Goal: Information Seeking & Learning: Learn about a topic

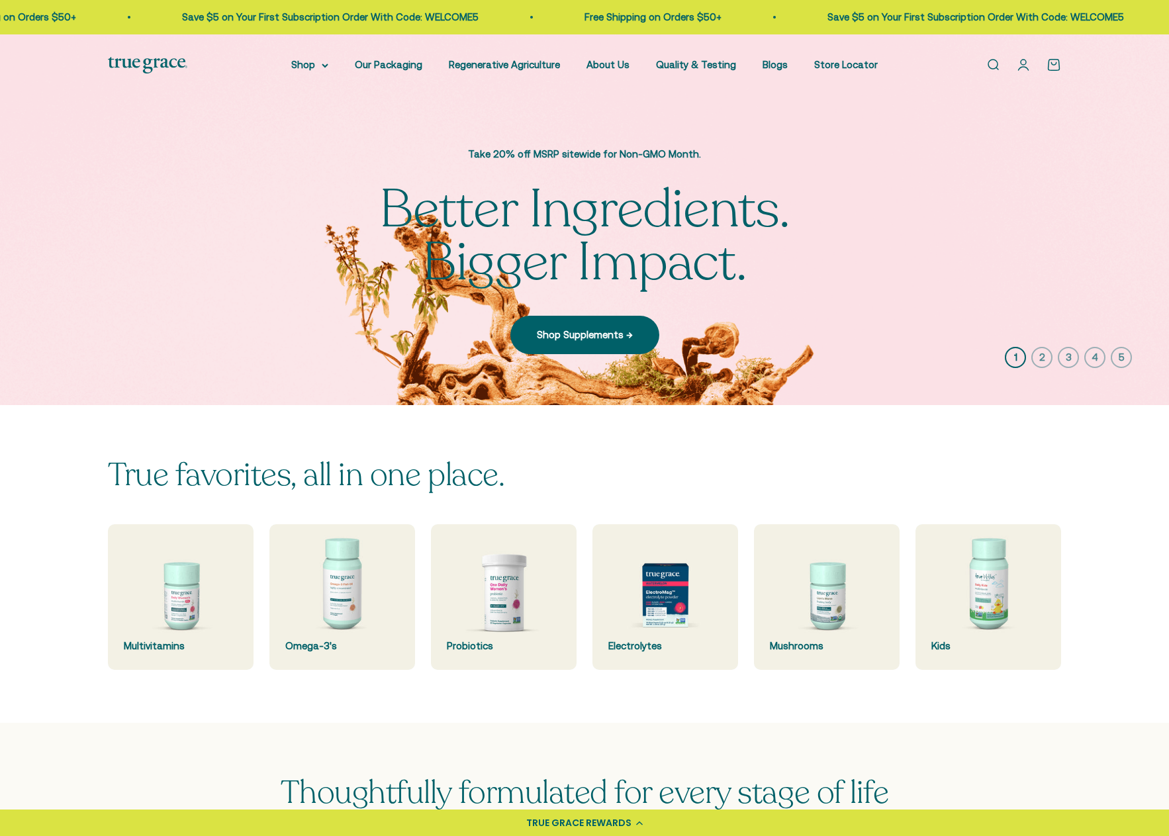
click at [545, 710] on div "True favorites, all in one place. Multivitamins Omega-3's Probiotics Electrolyt…" at bounding box center [584, 564] width 1169 height 318
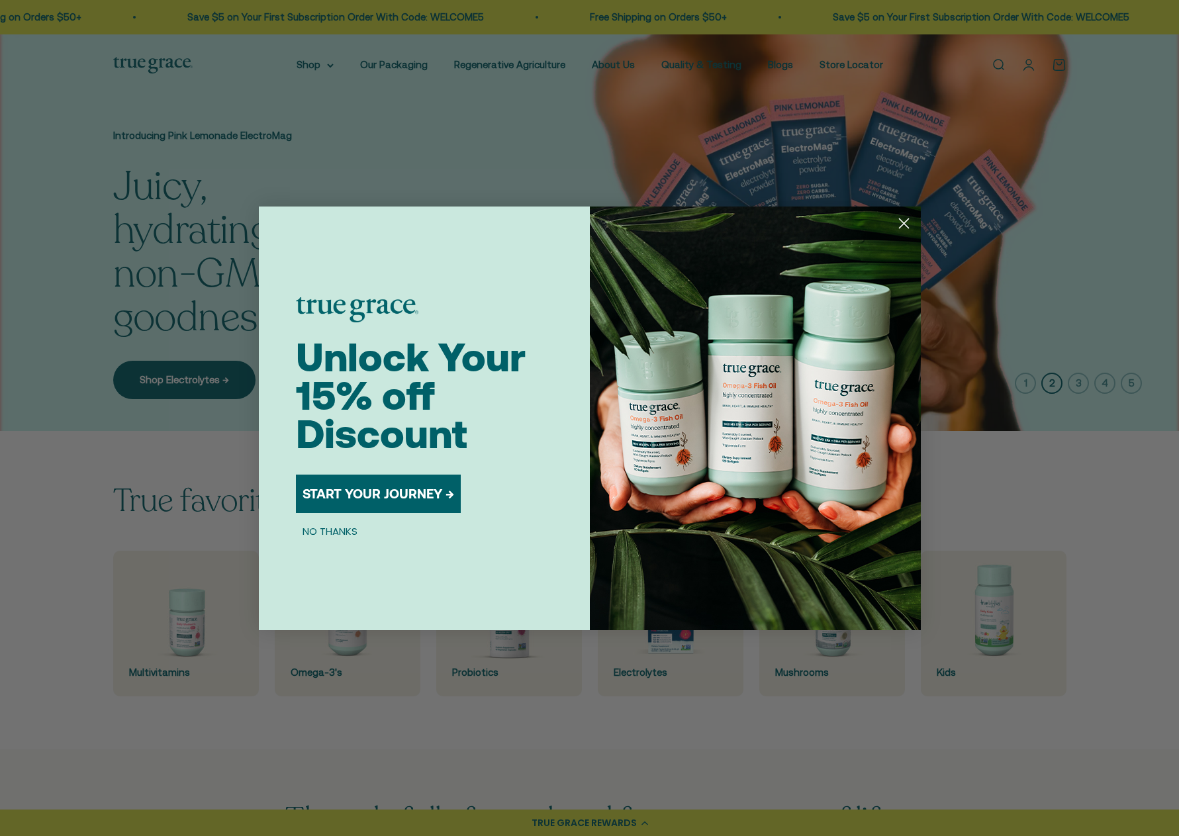
click at [903, 222] on icon "Close dialog" at bounding box center [903, 222] width 9 height 9
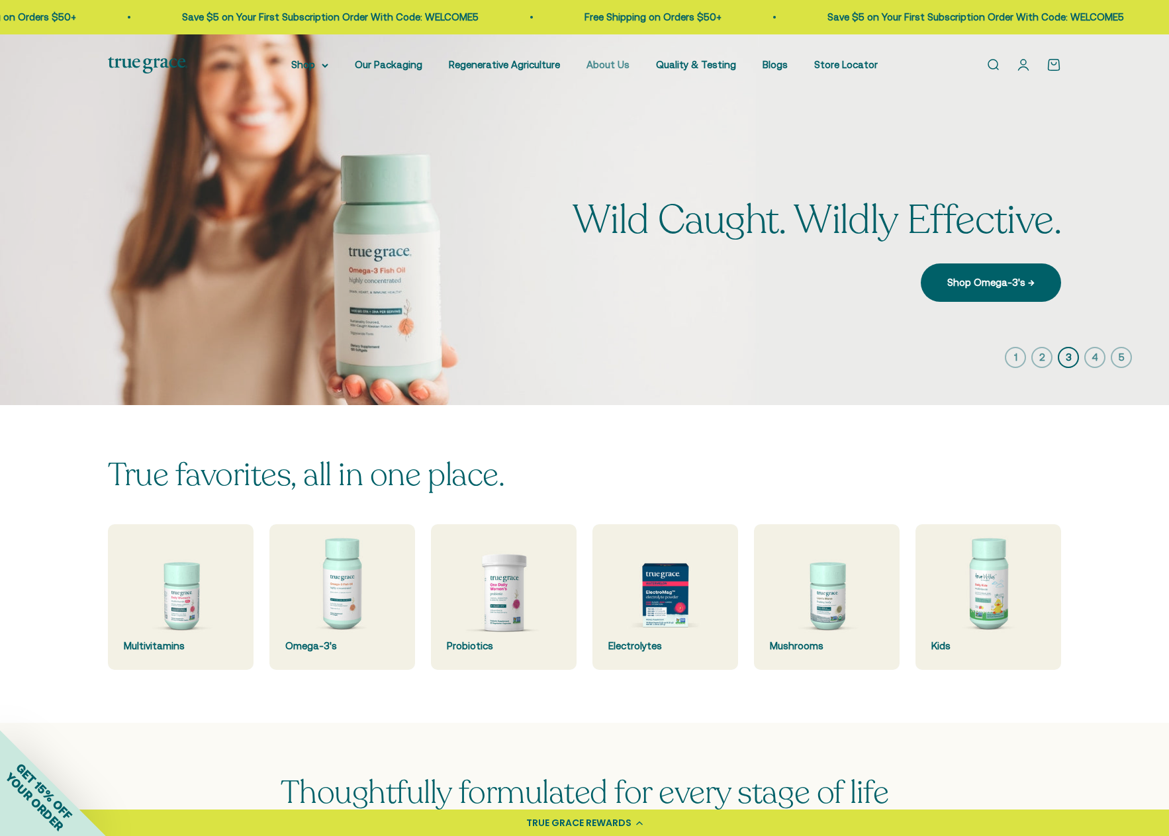
click at [612, 64] on link "About Us" at bounding box center [607, 64] width 43 height 11
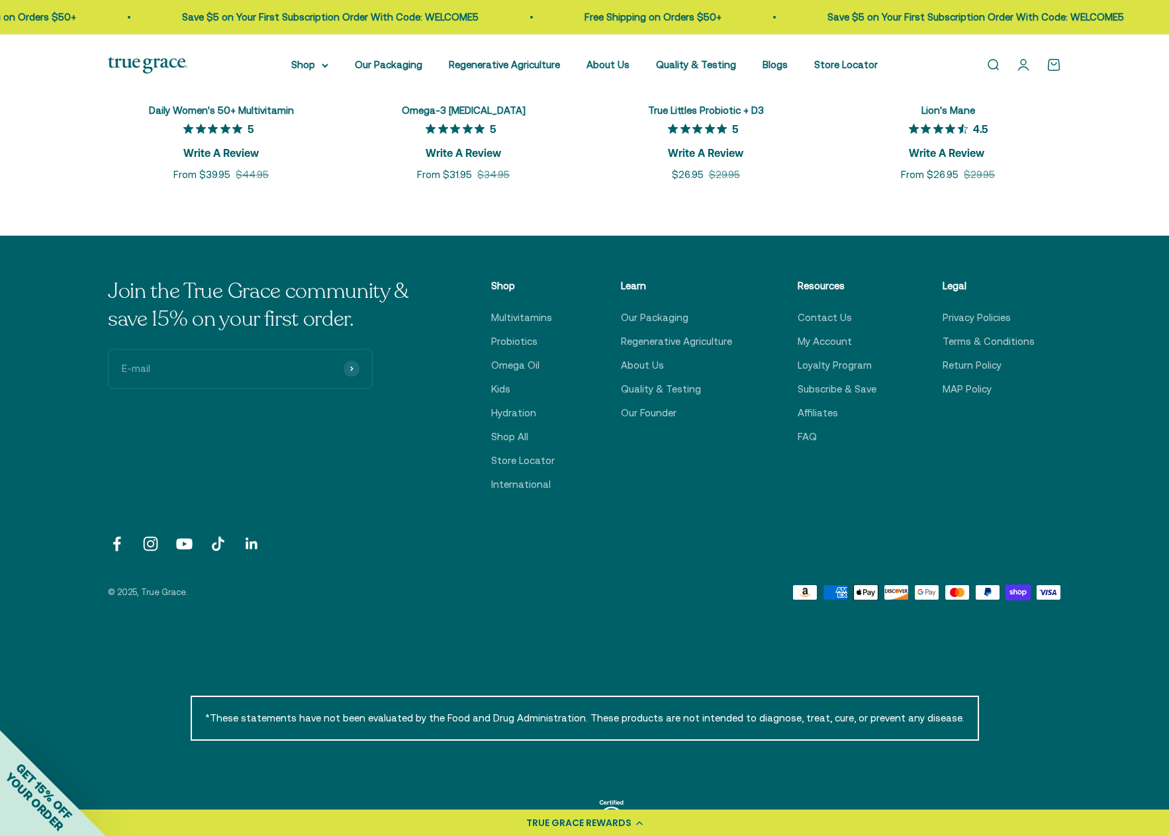
scroll to position [3298, 0]
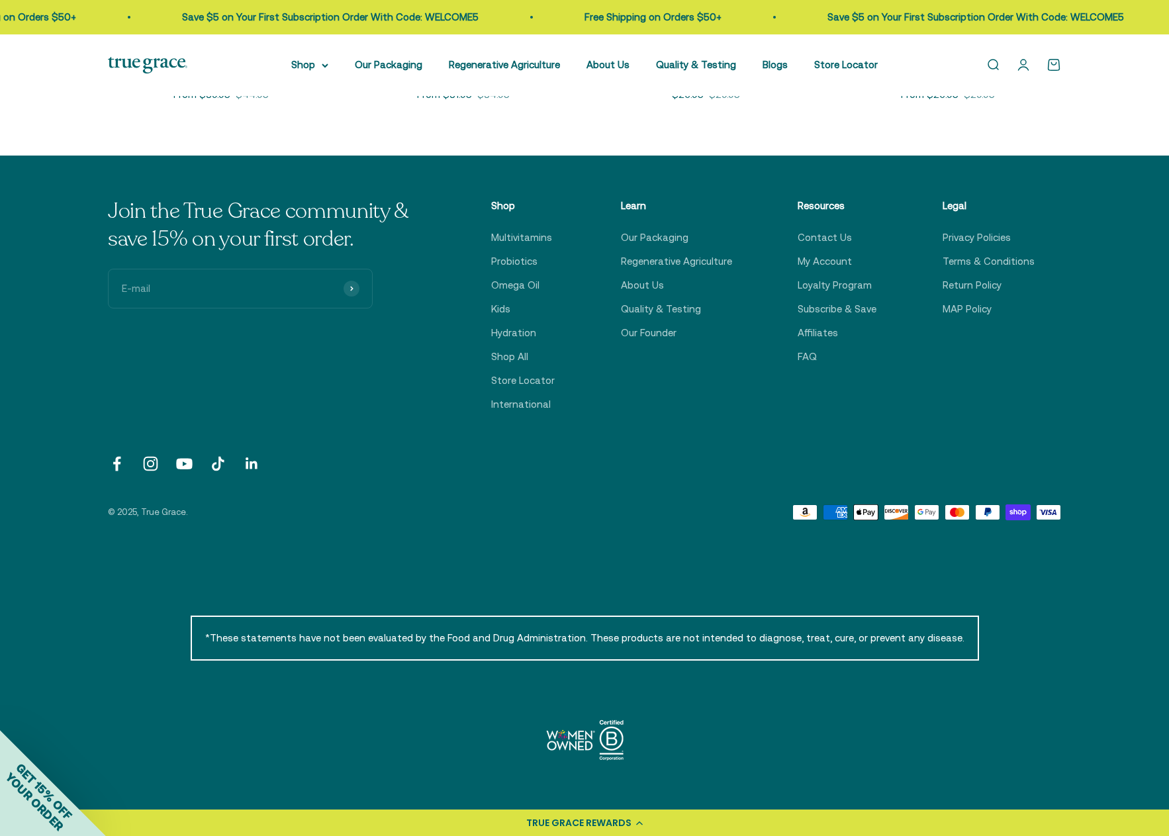
click at [113, 465] on link "Follow on Facebook" at bounding box center [117, 464] width 18 height 18
click at [114, 467] on link "Follow on Facebook" at bounding box center [117, 464] width 18 height 18
